Goal: Task Accomplishment & Management: Manage account settings

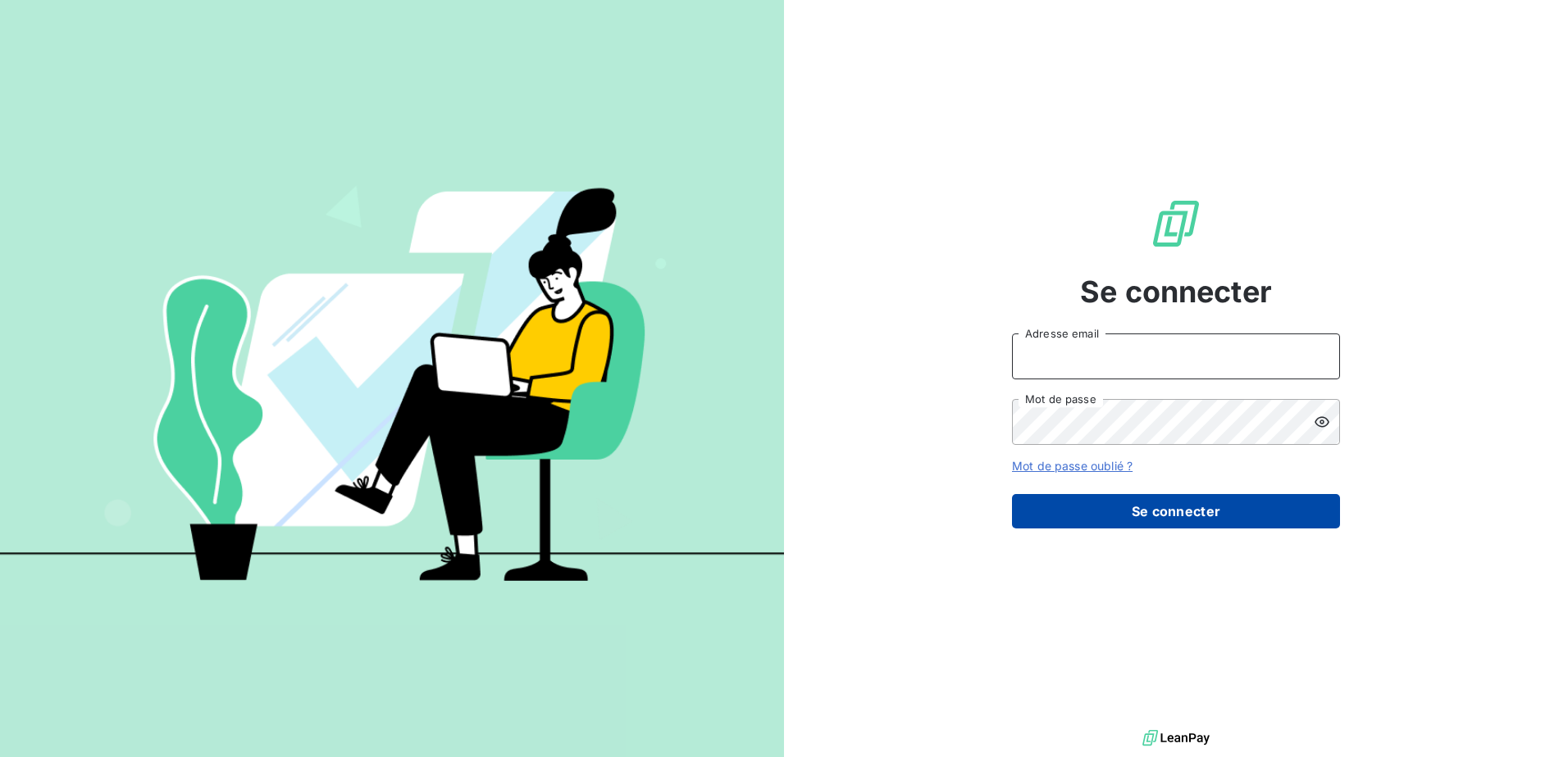
type input "[EMAIL_ADDRESS][DOMAIN_NAME]"
click at [1189, 504] on button "Se connecter" at bounding box center [1175, 511] width 328 height 34
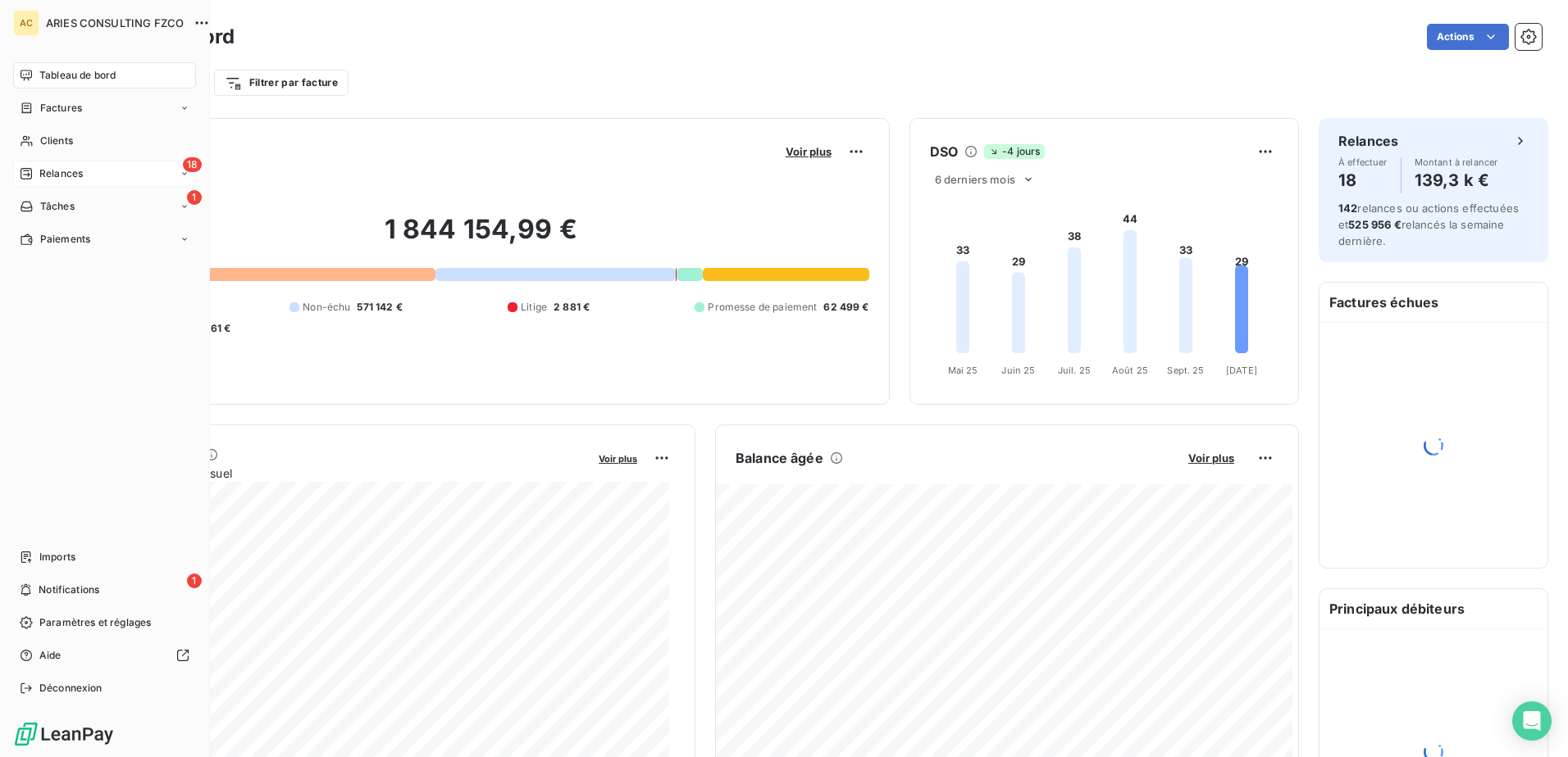
click at [31, 165] on div "18 Relances" at bounding box center [104, 174] width 183 height 26
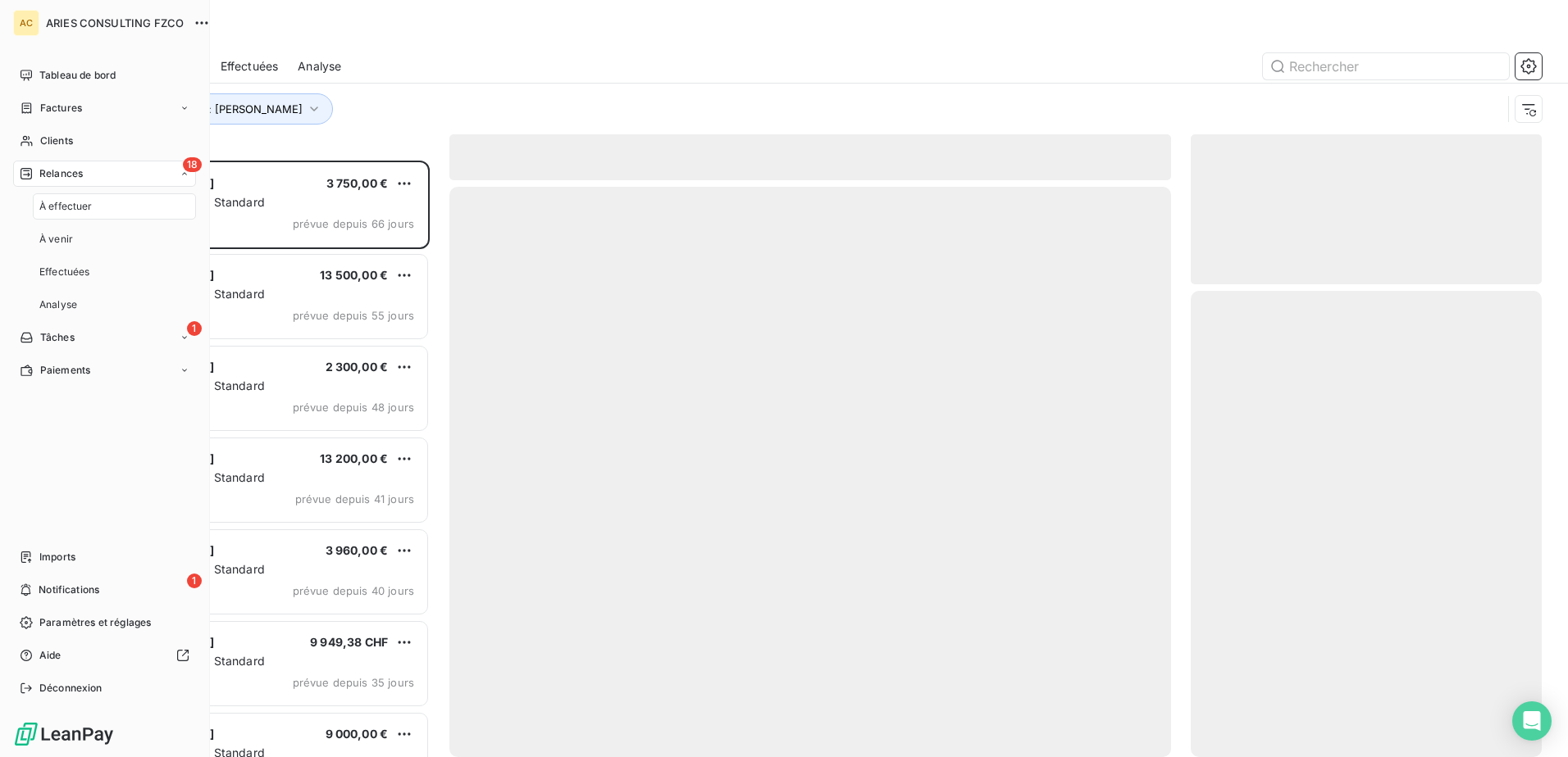
click at [78, 204] on span "À effectuer" at bounding box center [67, 206] width 54 height 15
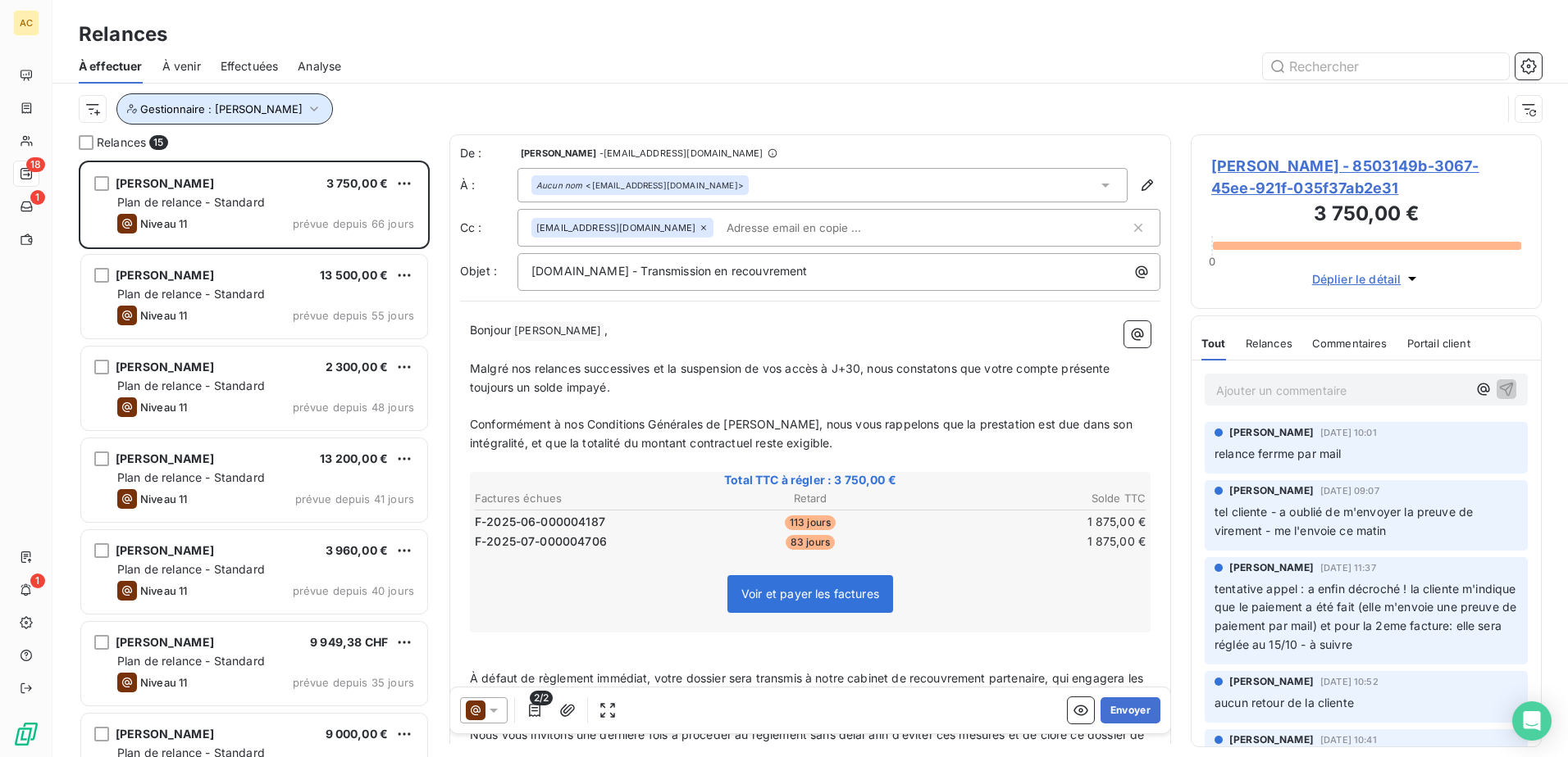
click at [306, 108] on icon "button" at bounding box center [314, 109] width 17 height 17
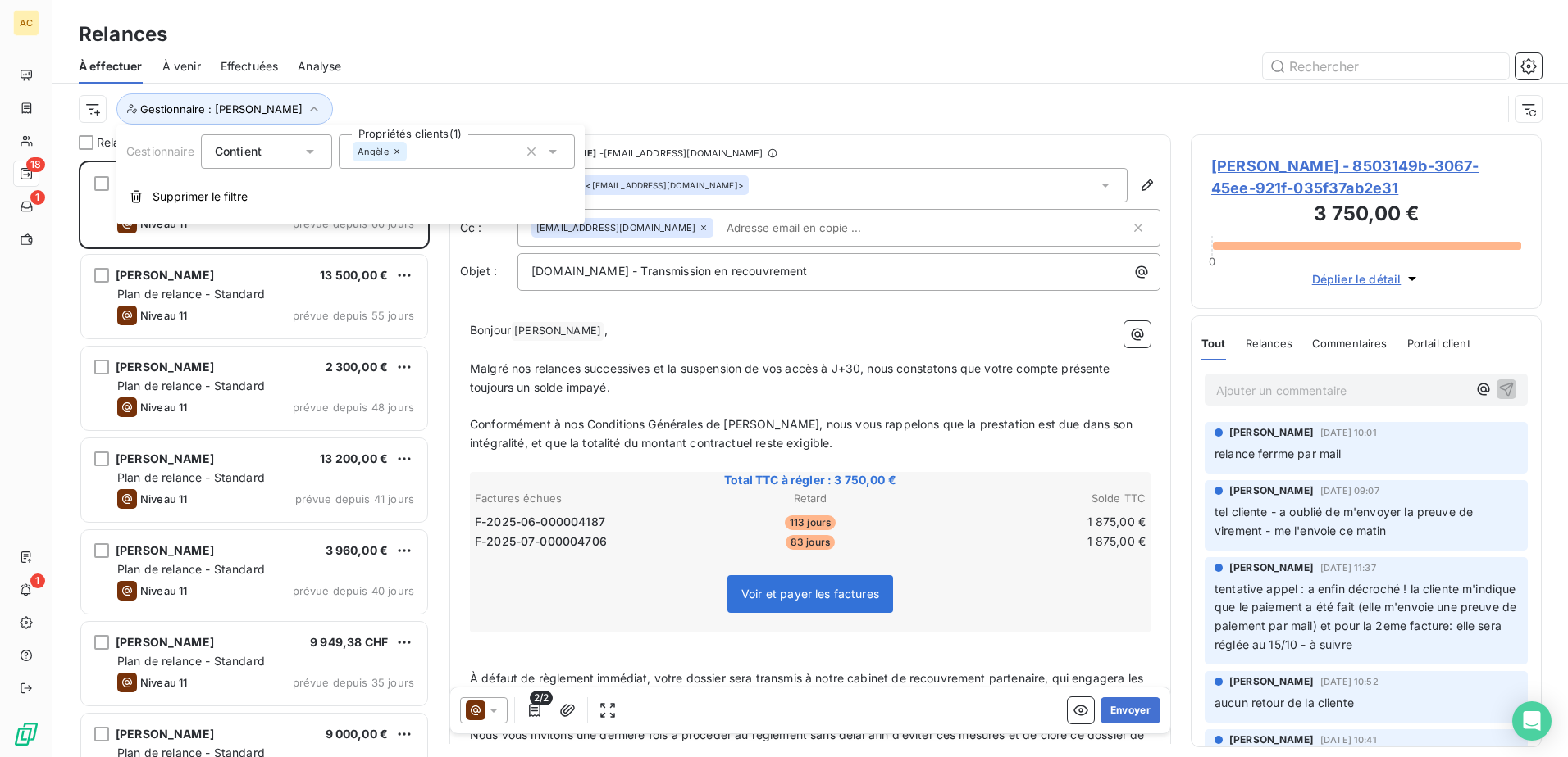
click at [423, 155] on div "Angèle" at bounding box center [456, 151] width 236 height 34
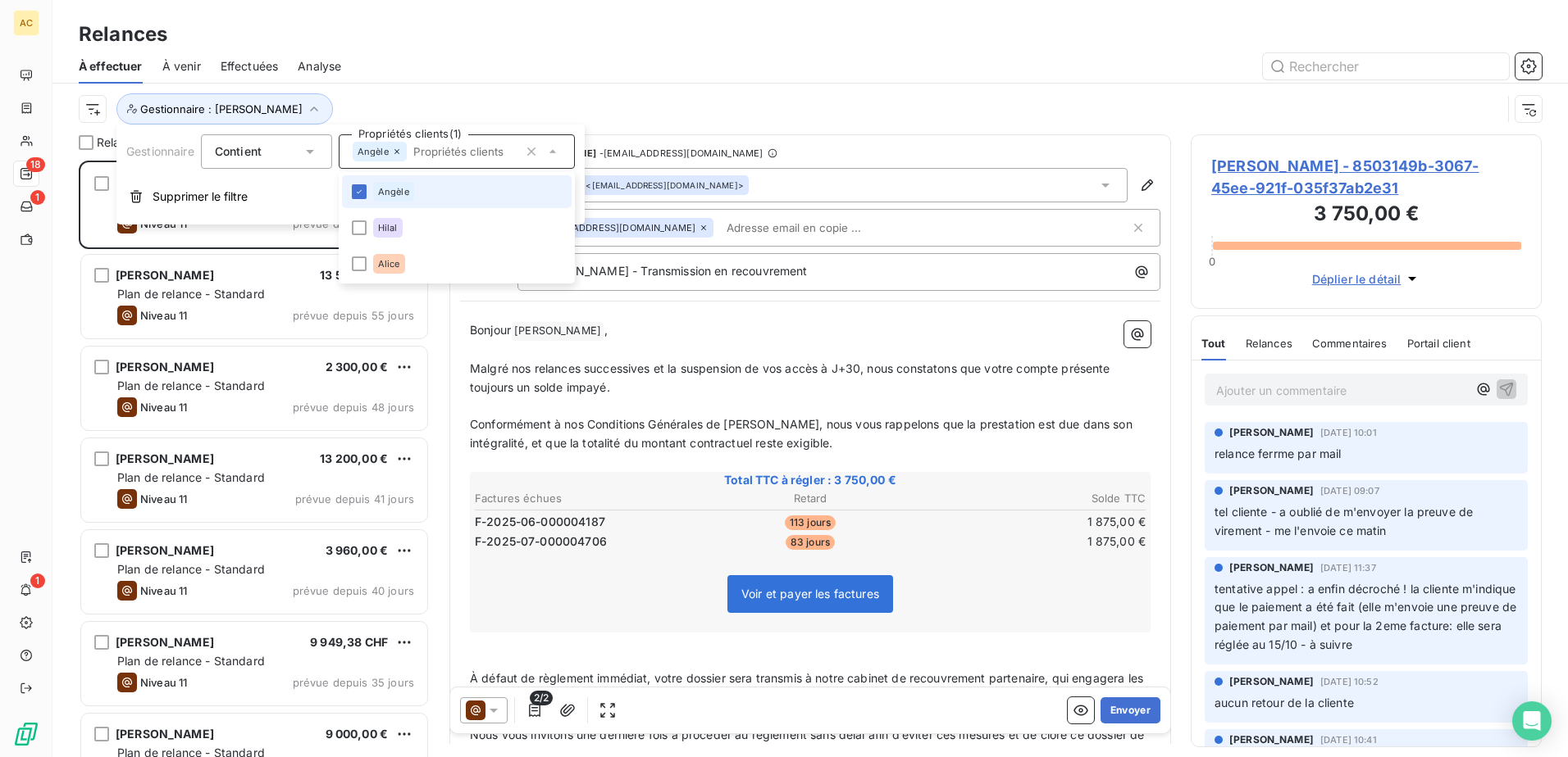
click at [401, 185] on div "Angèle" at bounding box center [394, 191] width 41 height 19
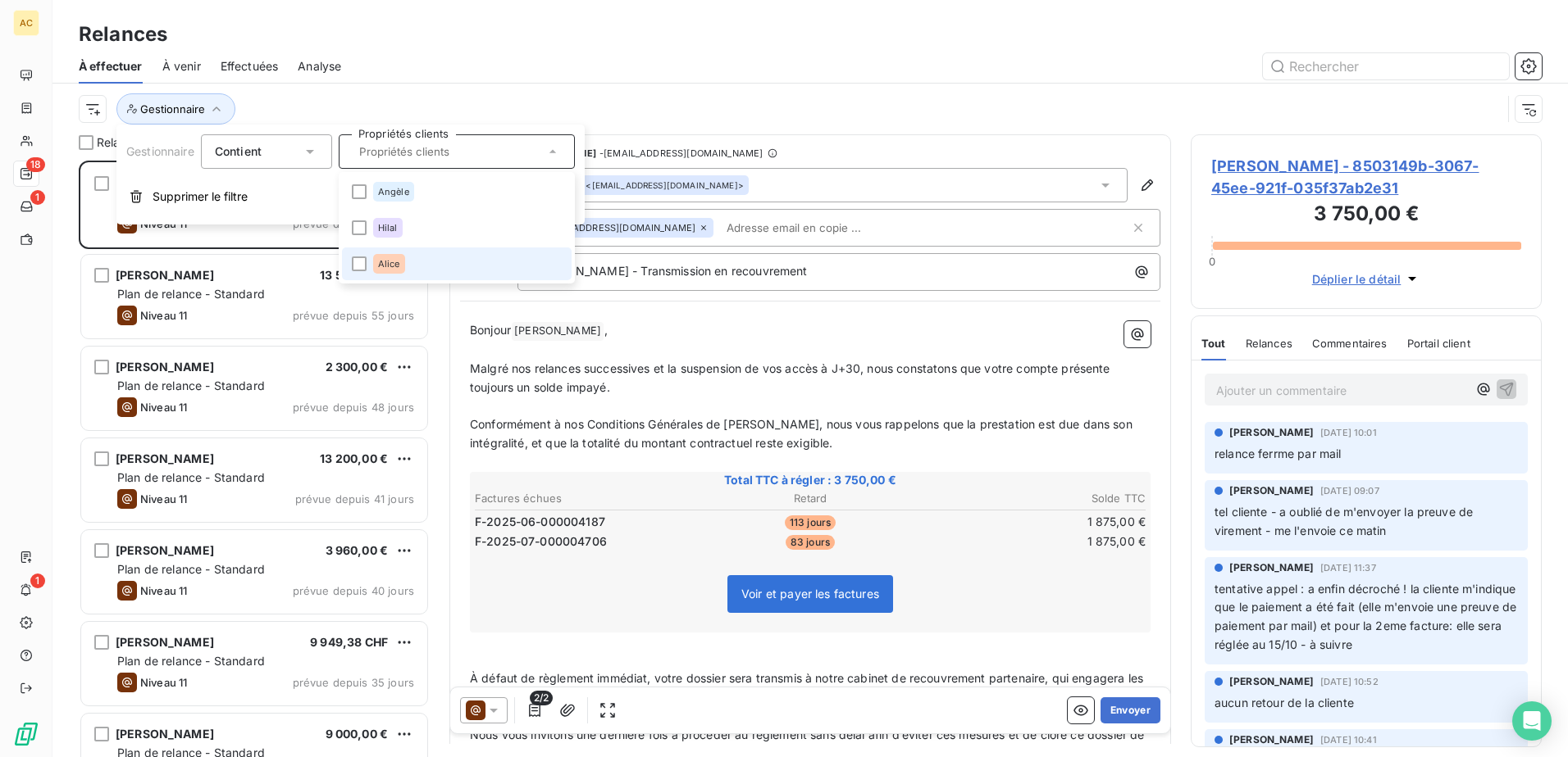
click at [379, 264] on span "Alice" at bounding box center [389, 263] width 22 height 10
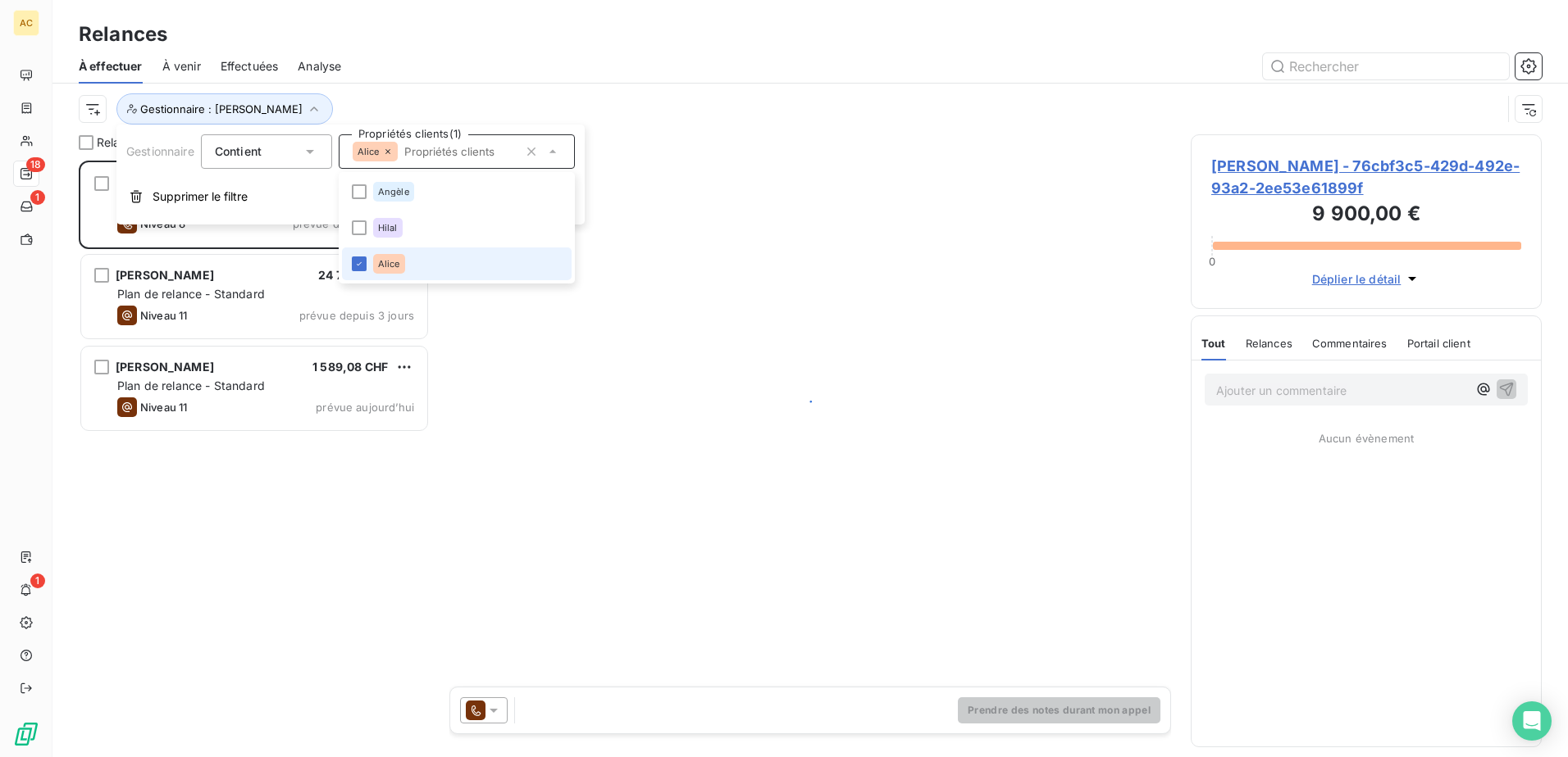
scroll to position [584, 338]
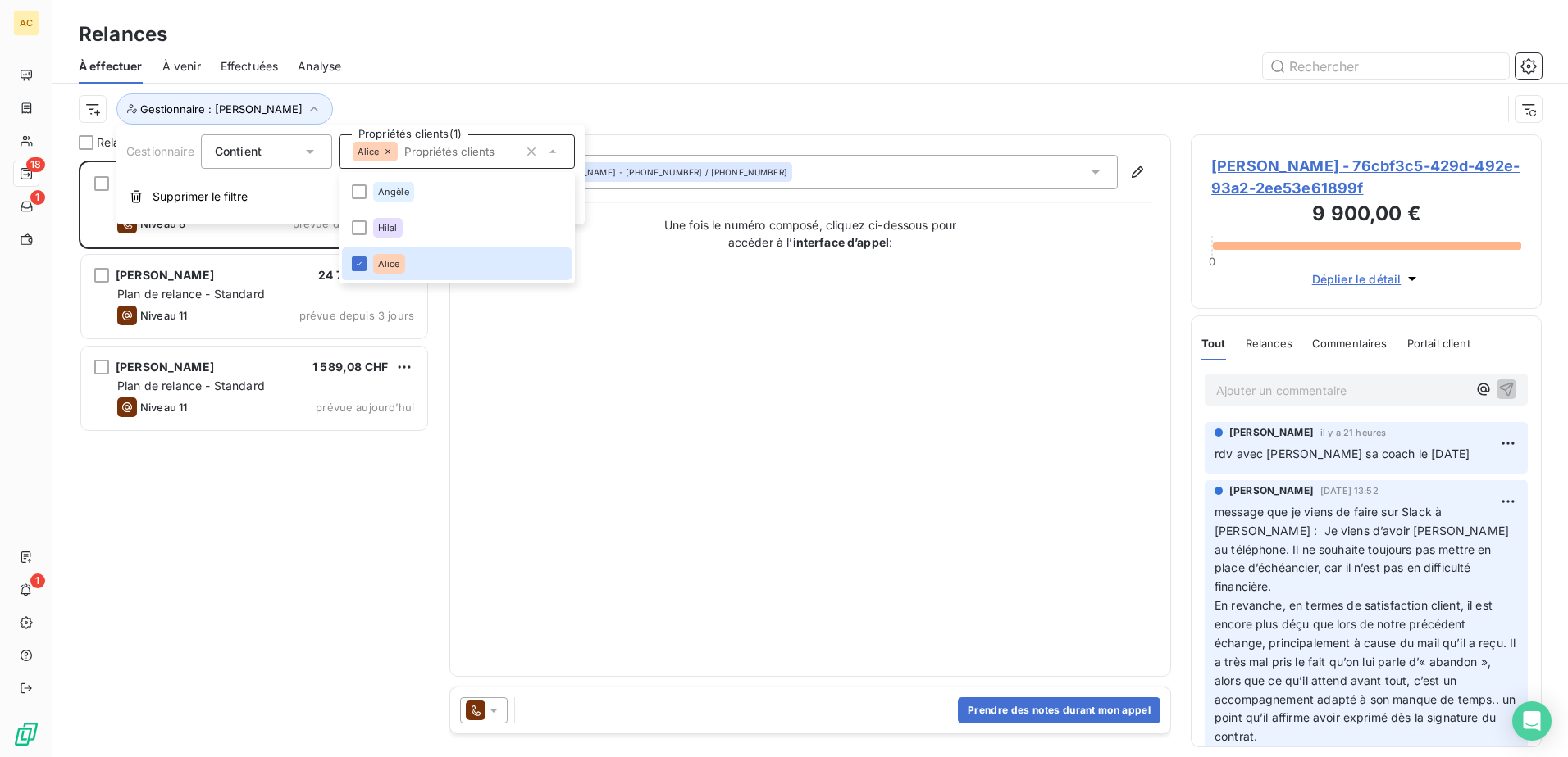
click at [496, 60] on div at bounding box center [950, 67] width 1181 height 26
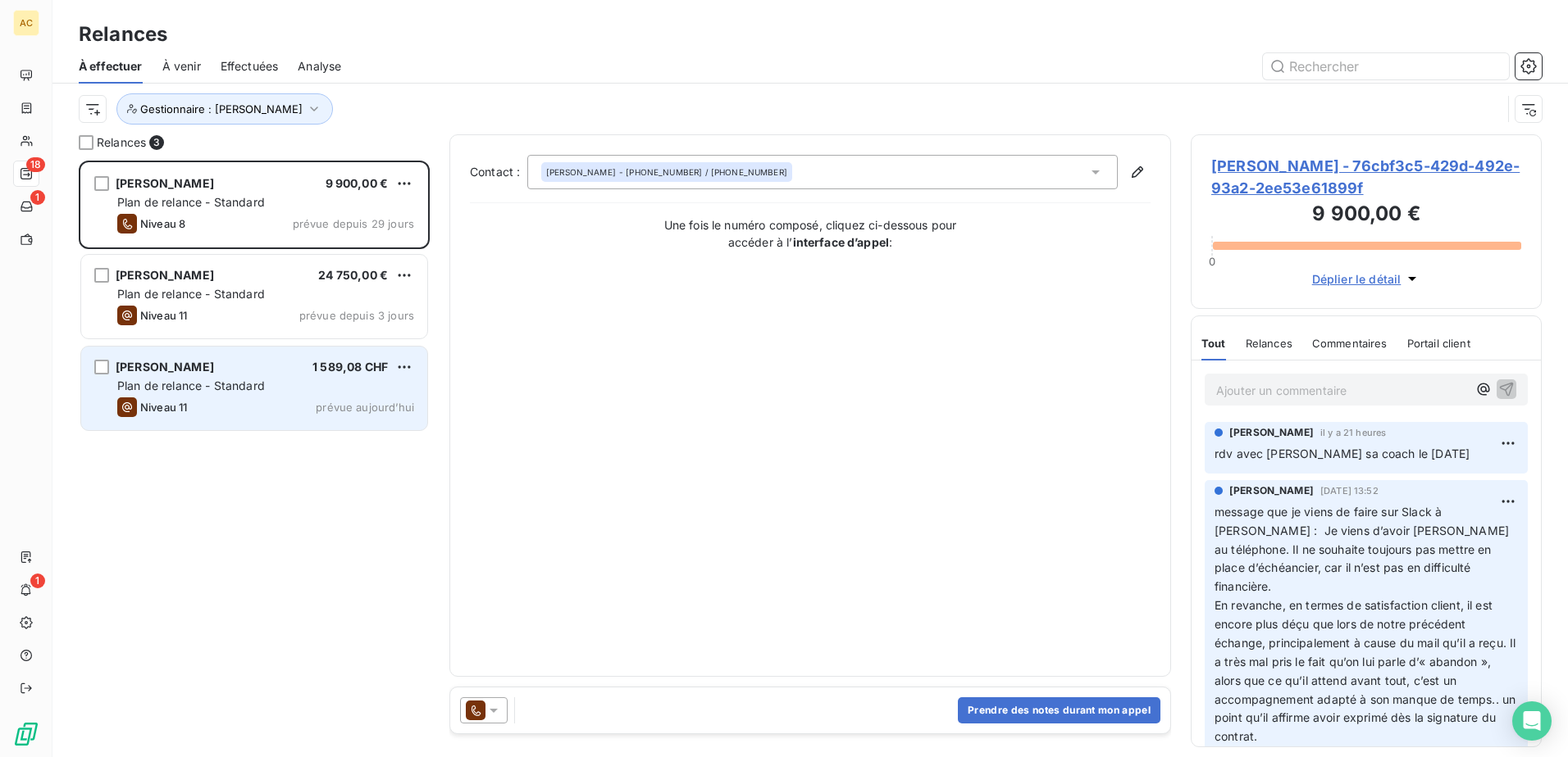
click at [257, 411] on div "Niveau 11 prévue [DATE]" at bounding box center [265, 407] width 297 height 19
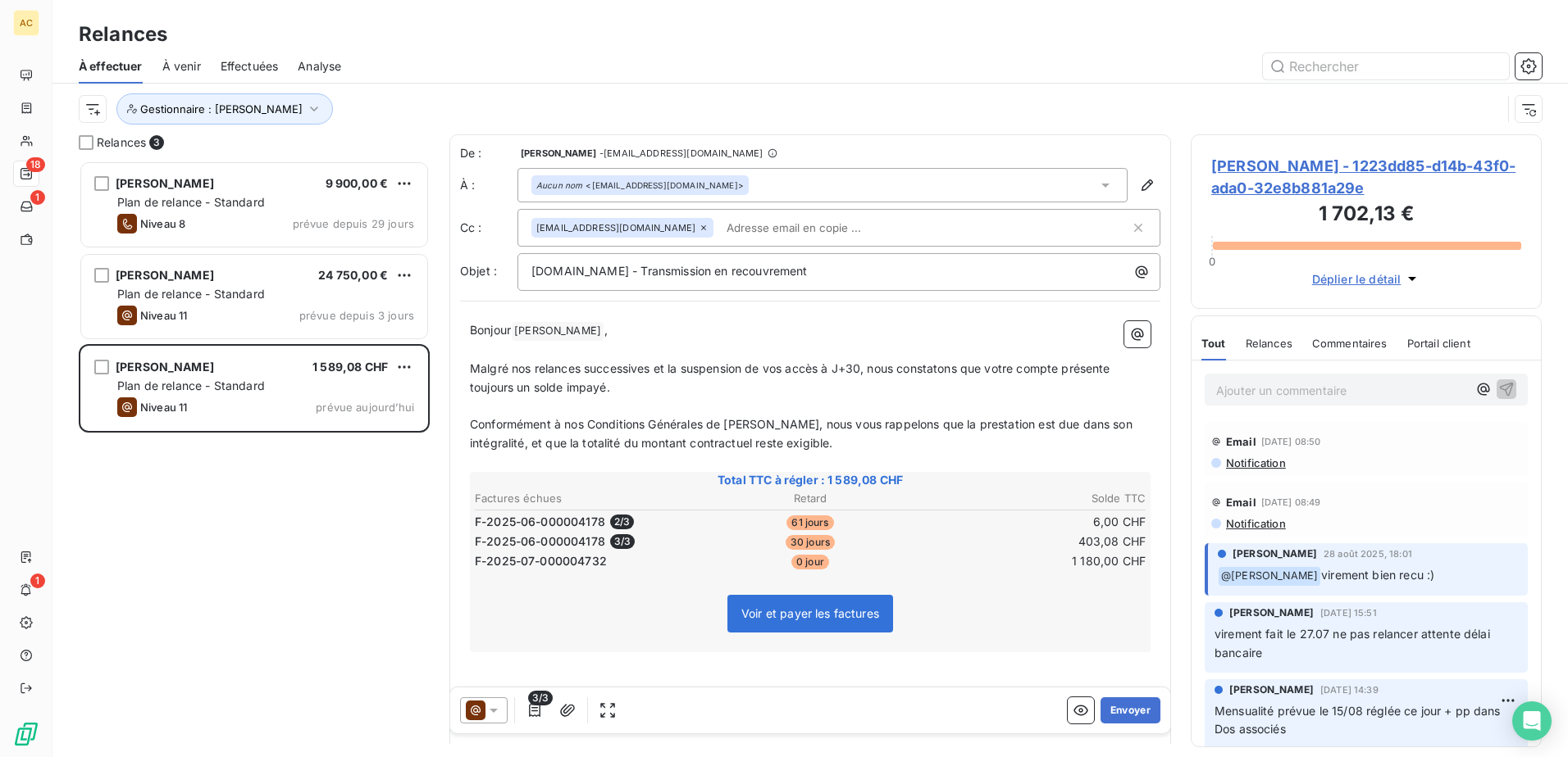
click at [1262, 346] on span "Relances" at bounding box center [1268, 343] width 47 height 13
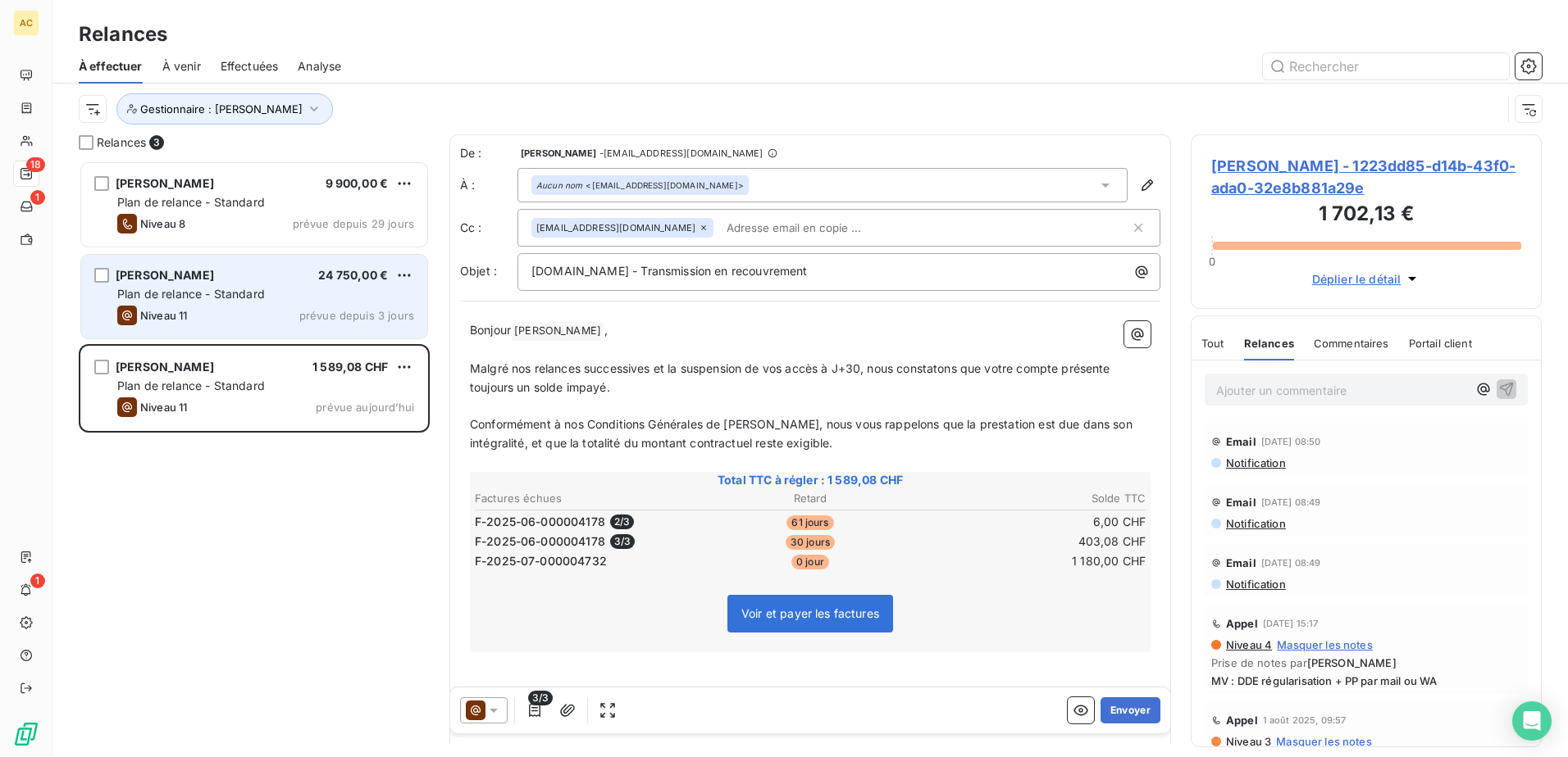
drag, startPoint x: 301, startPoint y: 193, endPoint x: 258, endPoint y: 302, distance: 117.2
click at [301, 194] on div "[PERSON_NAME] 9 900,00 € Plan de relance - Standard Niveau 8 prévue depuis 29 j…" at bounding box center [254, 204] width 346 height 83
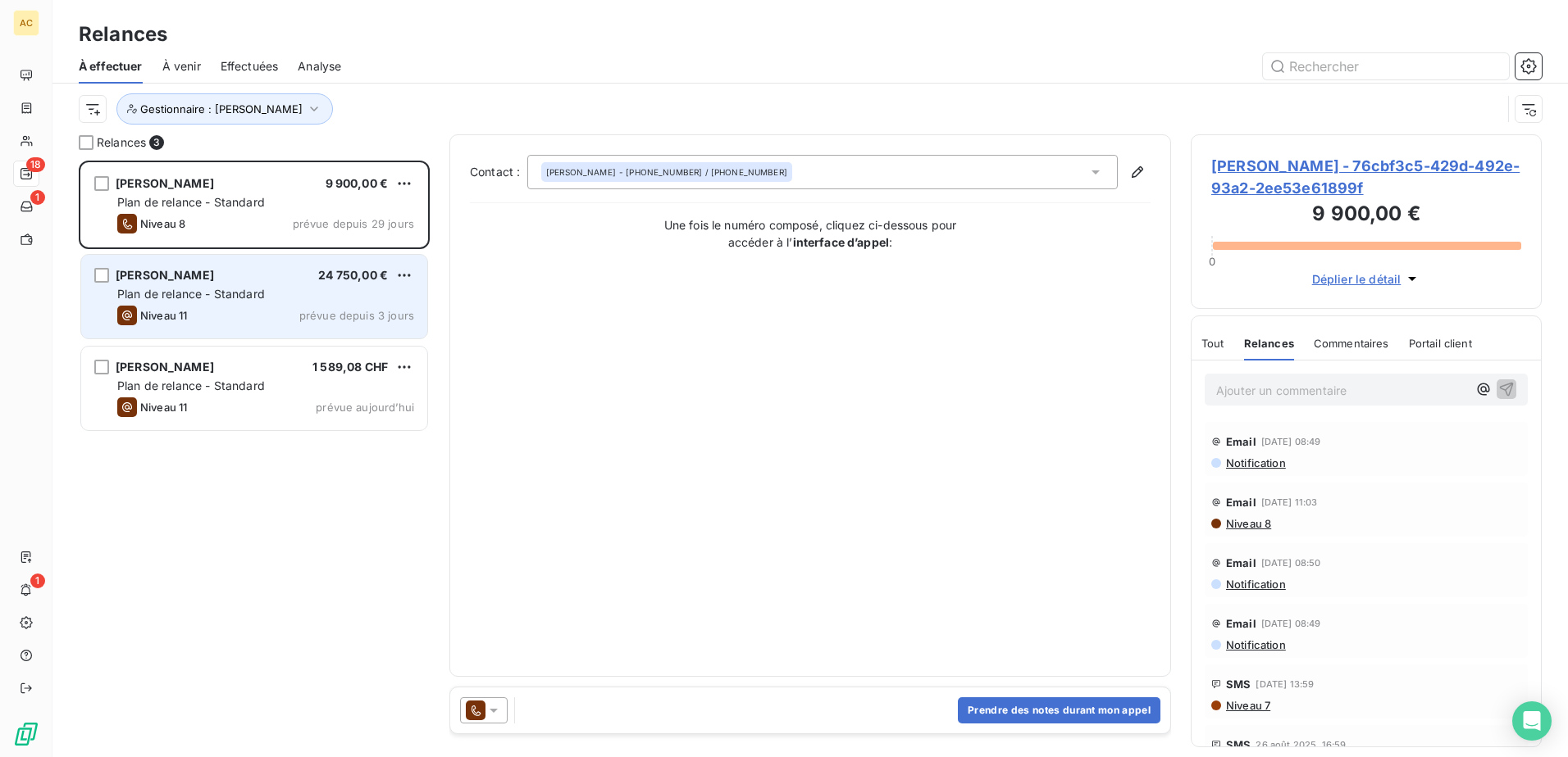
click at [258, 302] on div "[PERSON_NAME] 24 750,00 € Plan de relance - Standard Niveau 11 prévue depuis 3 …" at bounding box center [254, 297] width 346 height 83
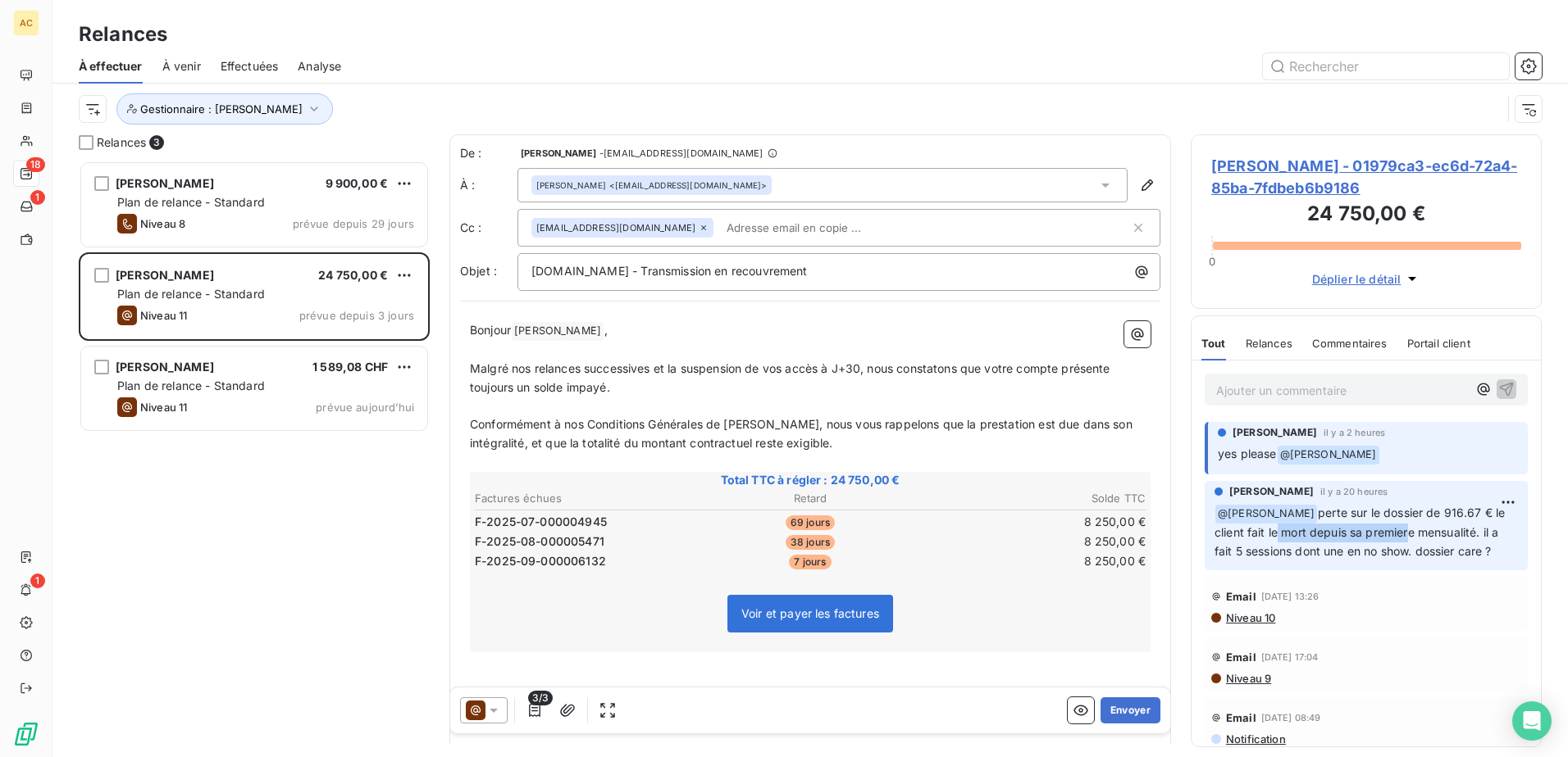
drag, startPoint x: 1280, startPoint y: 529, endPoint x: 1412, endPoint y: 543, distance: 132.7
click at [1412, 543] on p "﻿ @ [PERSON_NAME] perte sur le dossier de 916.67 € le client fait le mort depui…" at bounding box center [1366, 532] width 303 height 57
drag, startPoint x: 1412, startPoint y: 543, endPoint x: 1387, endPoint y: 552, distance: 26.6
click at [1387, 552] on span "perte sur le dossier de 916.67 € le client fait le mort depuis sa premiere mens…" at bounding box center [1361, 531] width 294 height 53
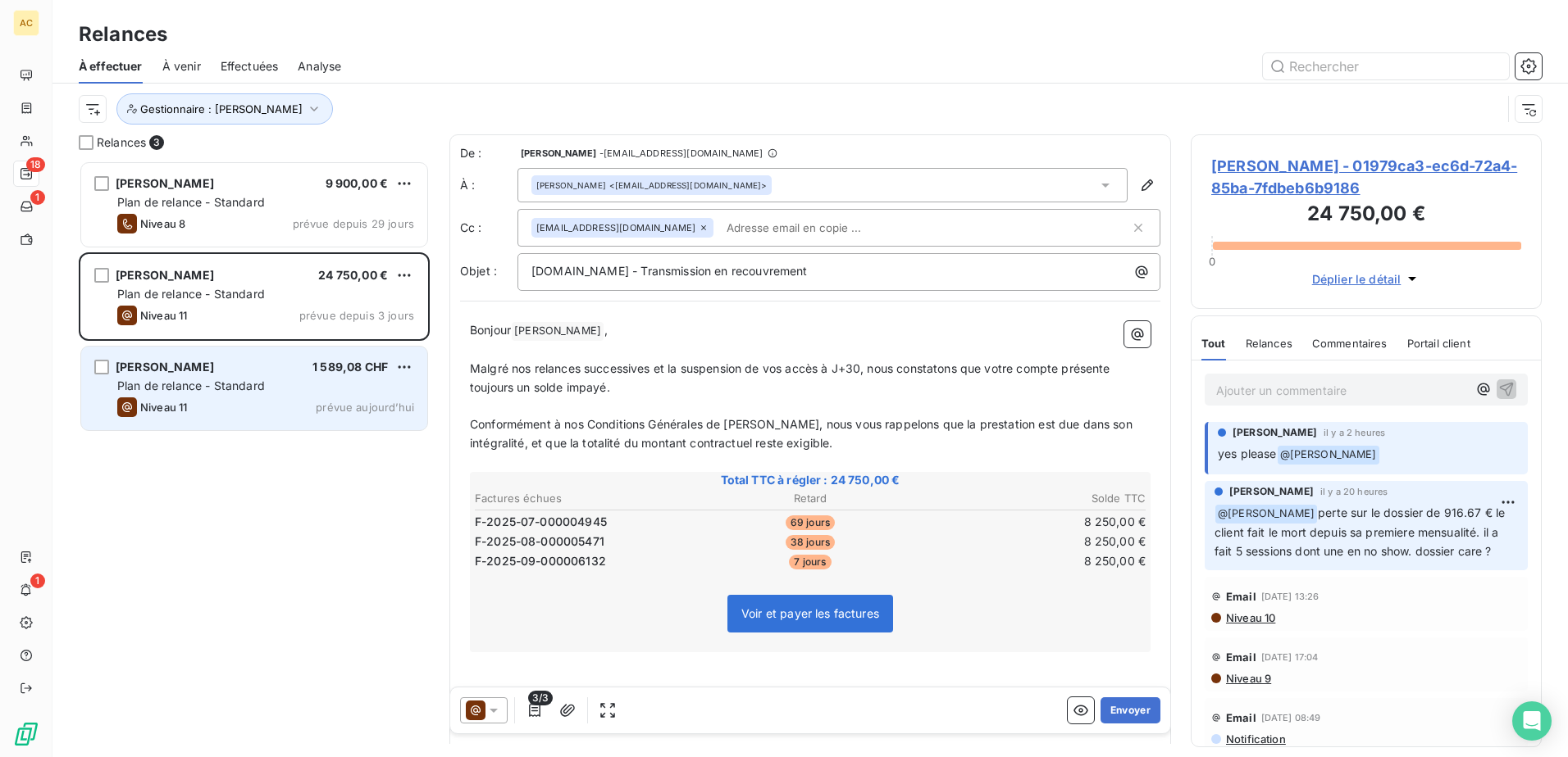
click at [260, 367] on div "[PERSON_NAME] 1 589,08 CHF" at bounding box center [265, 367] width 297 height 15
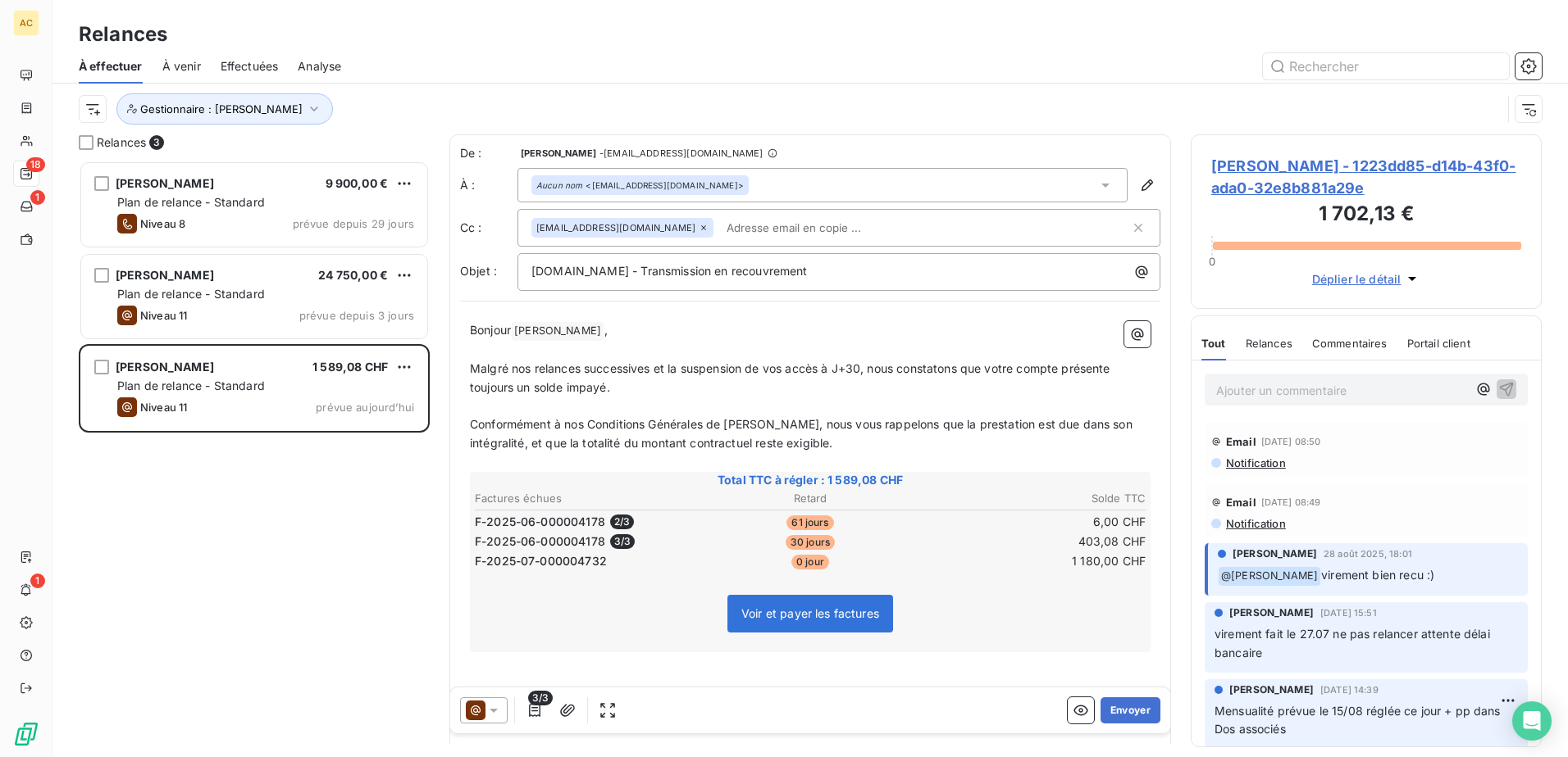
click at [1286, 330] on div "Relances" at bounding box center [1268, 343] width 47 height 34
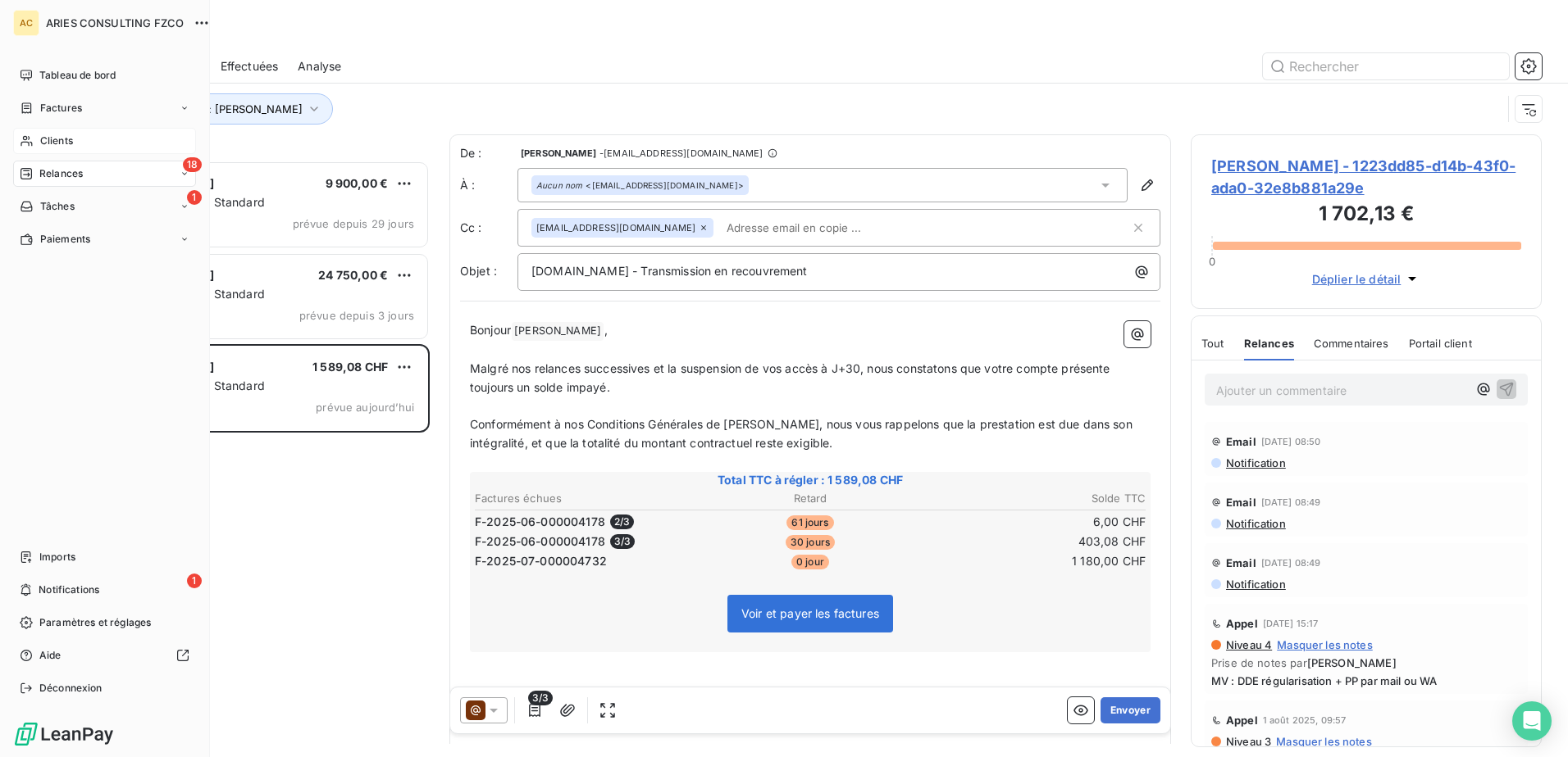
drag, startPoint x: 37, startPoint y: 138, endPoint x: 56, endPoint y: 135, distance: 19.2
click at [56, 135] on span "Clients" at bounding box center [55, 141] width 32 height 15
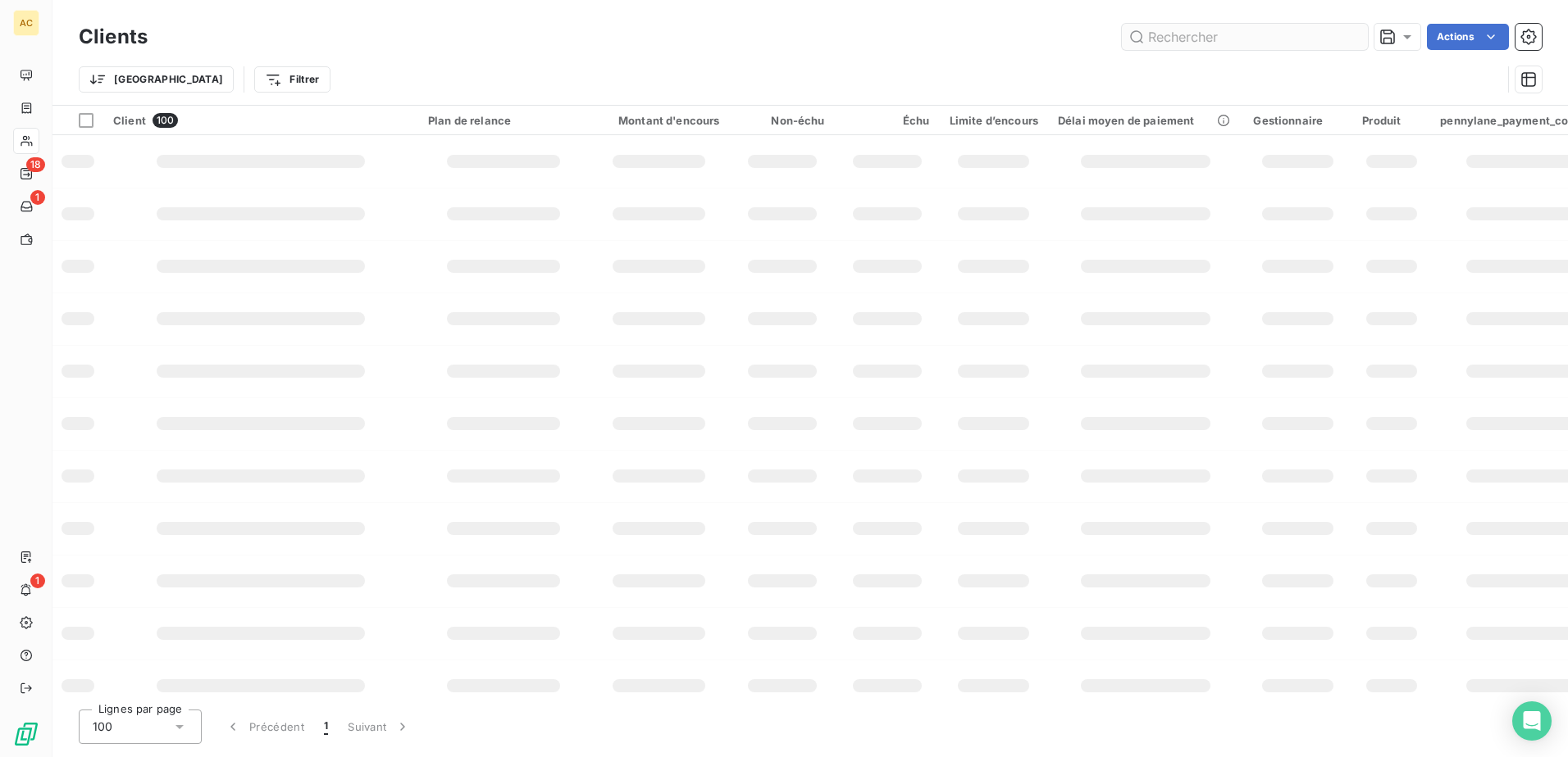
click at [1178, 41] on input "text" at bounding box center [1244, 37] width 246 height 26
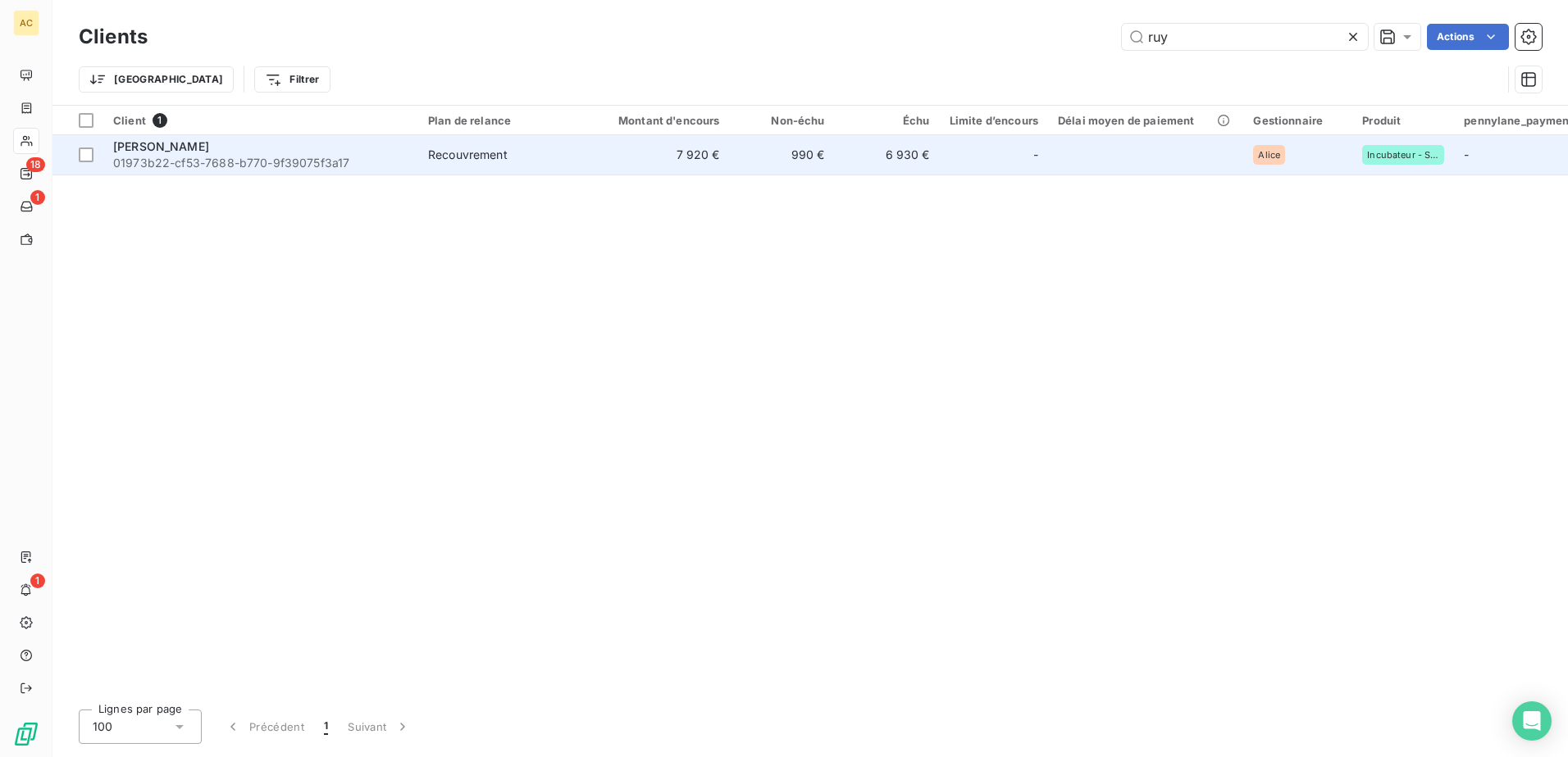
type input "ruy"
click at [357, 165] on span "01973b22-cf53-7688-b770-9f39075f3a17" at bounding box center [260, 164] width 295 height 17
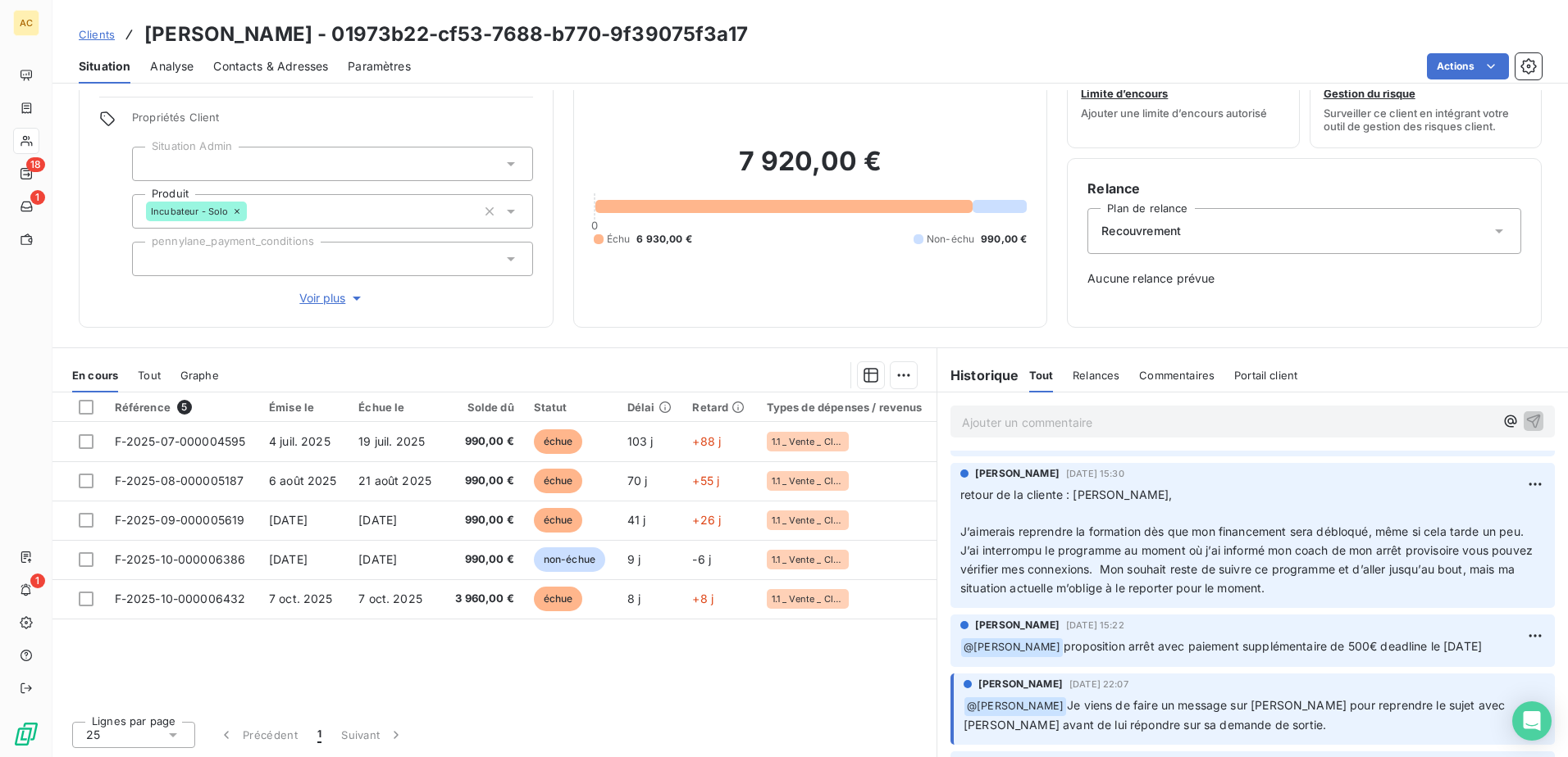
scroll to position [902, 0]
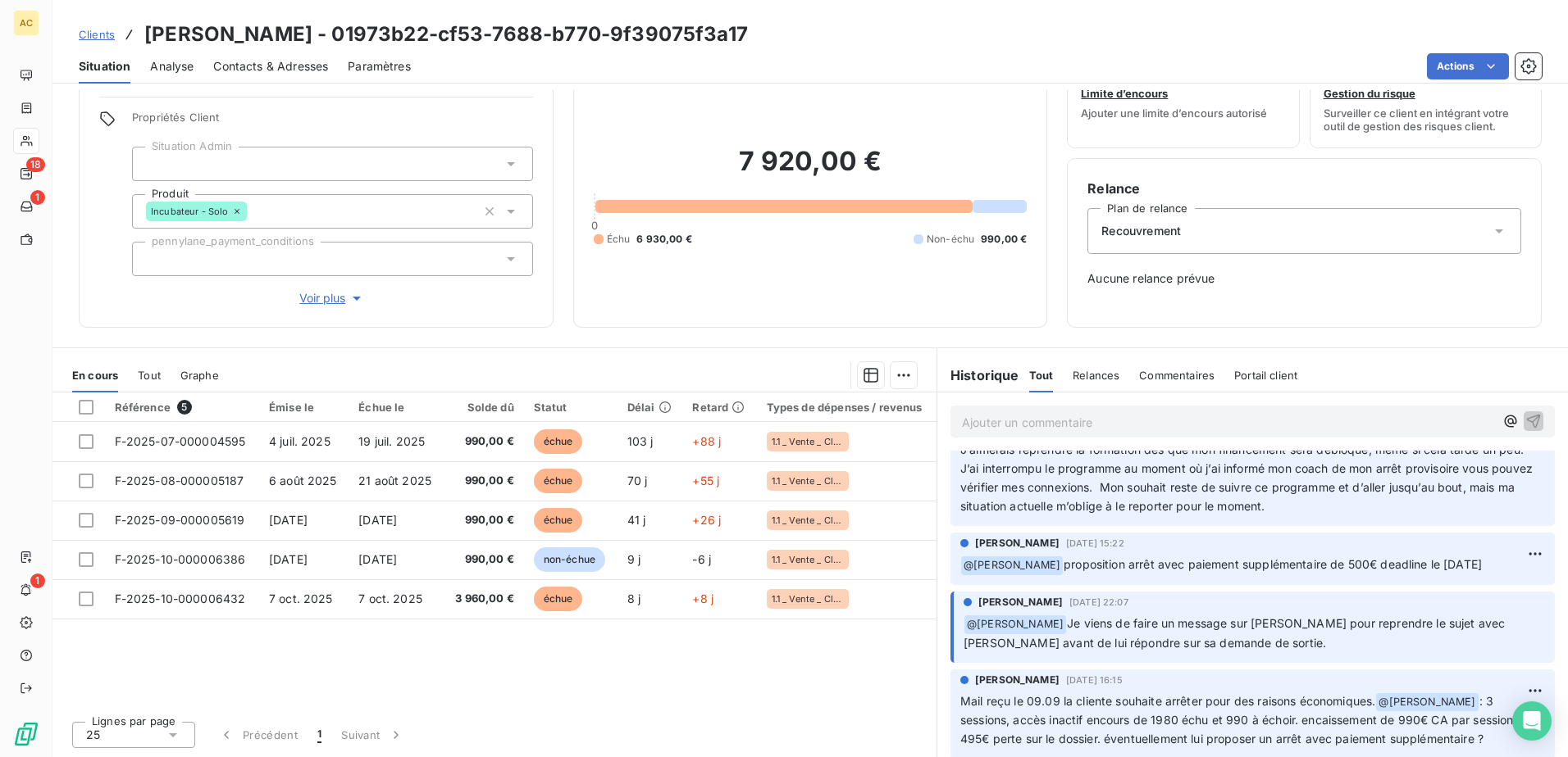
drag, startPoint x: 1378, startPoint y: 567, endPoint x: 1474, endPoint y: 564, distance: 96.0
click at [1474, 564] on p "﻿ @ [PERSON_NAME] proposition arrêt avec paiement supplémentaire de 500€ deadli…" at bounding box center [1252, 565] width 584 height 19
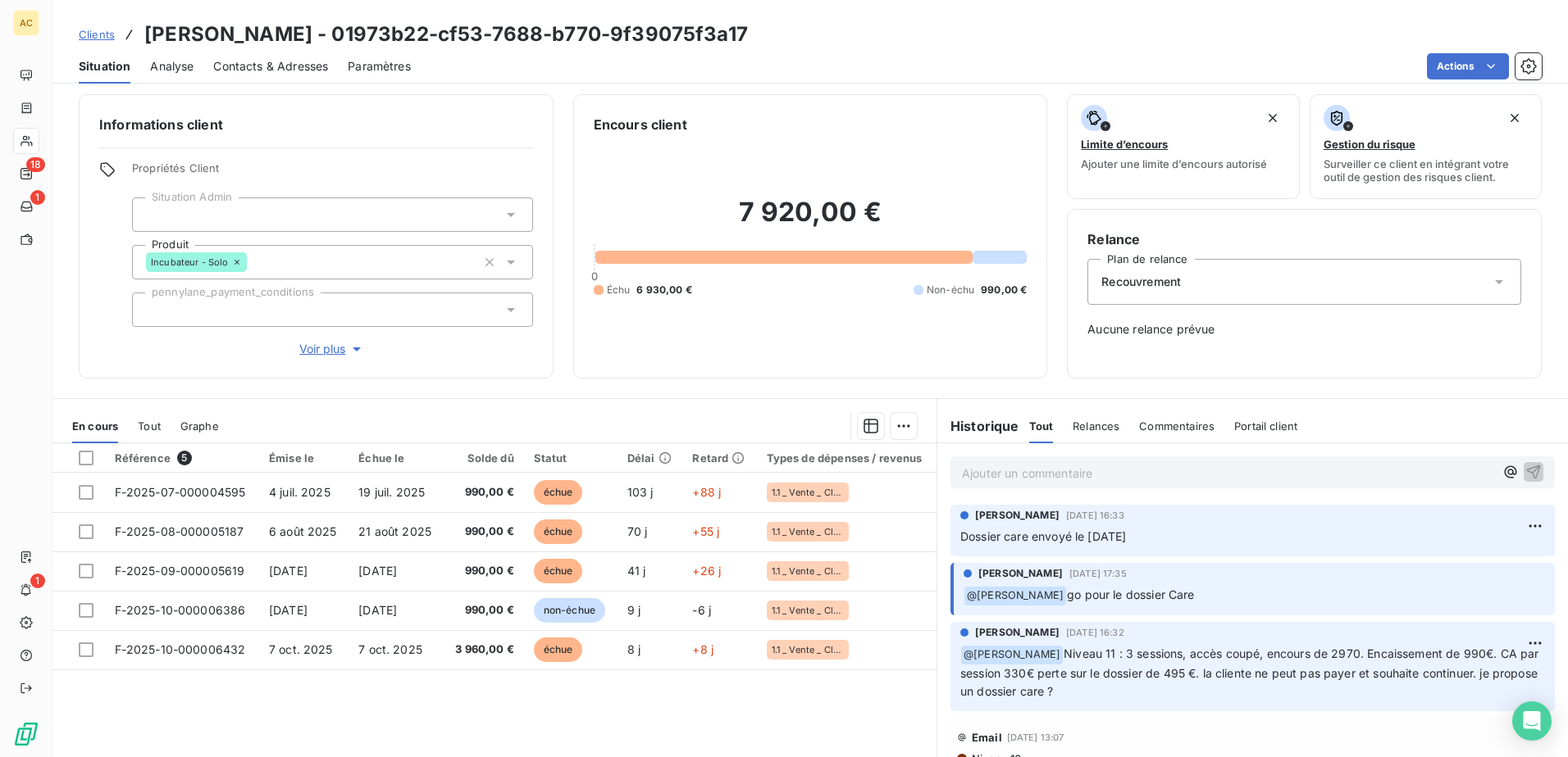
scroll to position [0, 0]
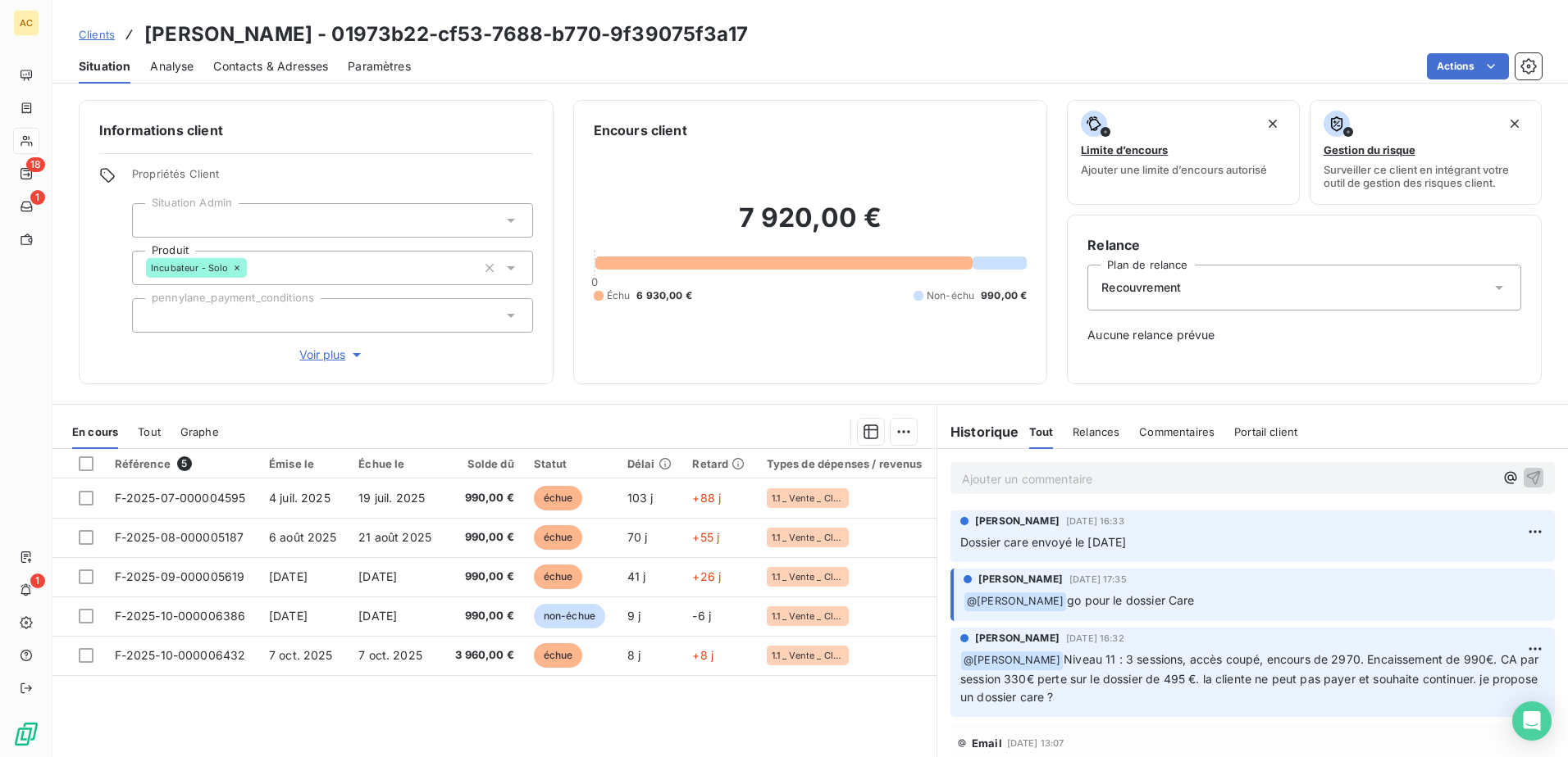
click at [597, 723] on div "Référence 5 Émise le Échue le Solde dû Statut Délai Retard Types de dépenses / …" at bounding box center [495, 606] width 884 height 315
